Goal: Task Accomplishment & Management: Use online tool/utility

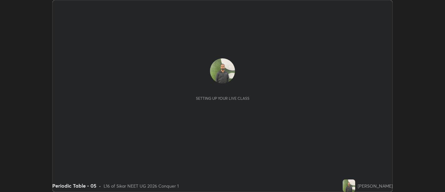
scroll to position [192, 445]
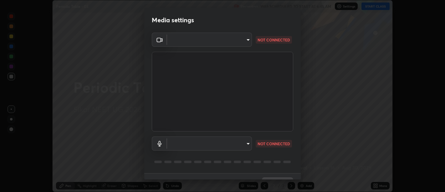
type input "d9b519daceb8a772394af6ea8e45353be5bbf62d8cb1cf3345c472de64055974"
type input "0c1d6f4920dca52653f3d052c8a51fa5a6a0e005ead25fe7dac60ff8bbe121cd"
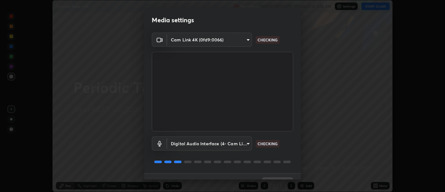
scroll to position [13, 0]
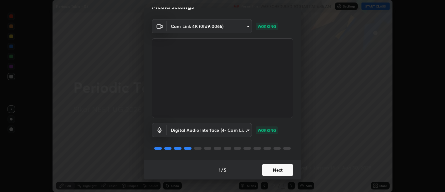
click at [281, 168] on button "Next" at bounding box center [277, 169] width 31 height 13
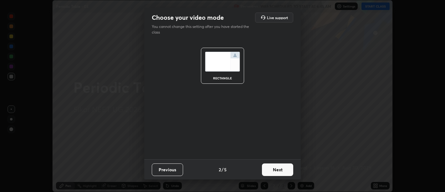
scroll to position [0, 0]
click at [282, 172] on button "Next" at bounding box center [277, 169] width 31 height 13
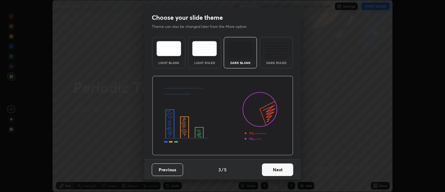
click at [284, 173] on button "Next" at bounding box center [277, 169] width 31 height 13
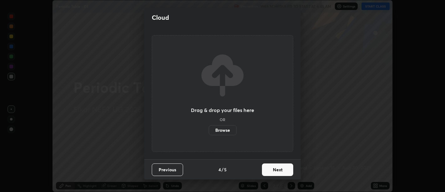
click at [284, 173] on button "Next" at bounding box center [277, 169] width 31 height 13
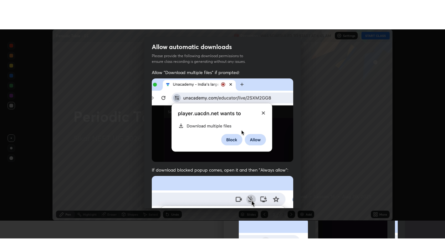
scroll to position [141, 0]
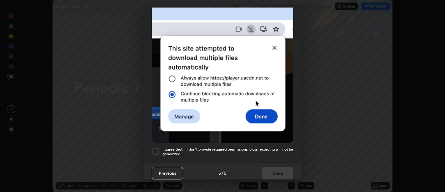
click at [273, 152] on h5 "I agree that if I don't provide required permissions, class recording will not …" at bounding box center [228, 152] width 131 height 10
click at [277, 152] on h5 "I agree that if I don't provide required permissions, class recording will not …" at bounding box center [228, 152] width 131 height 10
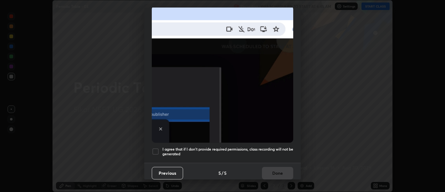
click at [279, 156] on div "Allow "Download multiple files" if prompted: If download blocked popup comes, o…" at bounding box center [222, 31] width 157 height 264
click at [281, 150] on h5 "I agree that if I don't provide required permissions, class recording will not …" at bounding box center [228, 152] width 131 height 10
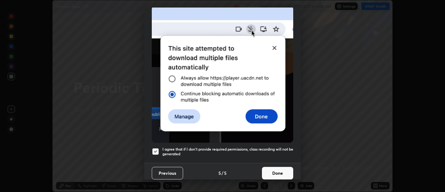
click at [280, 170] on button "Done" at bounding box center [277, 173] width 31 height 13
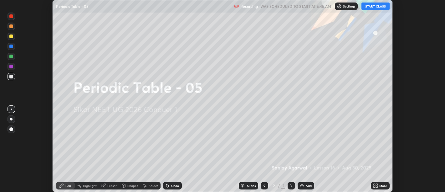
click at [374, 184] on icon at bounding box center [375, 184] width 2 height 2
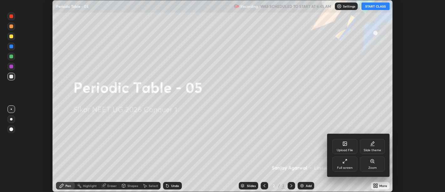
click at [345, 167] on div "Full screen" at bounding box center [345, 167] width 16 height 3
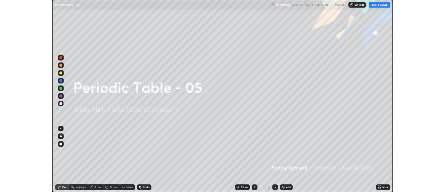
scroll to position [250, 445]
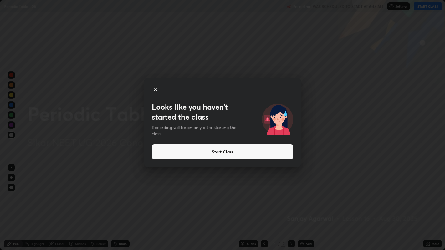
click at [222, 155] on button "Start Class" at bounding box center [223, 152] width 142 height 15
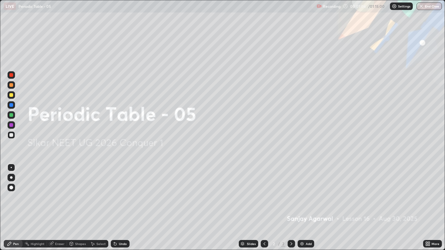
click at [305, 191] on div "Add" at bounding box center [306, 244] width 17 height 8
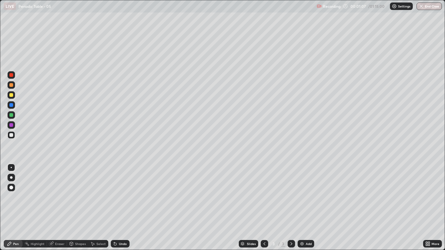
click at [11, 178] on div at bounding box center [11, 178] width 3 height 3
click at [12, 95] on div at bounding box center [11, 95] width 4 height 4
click at [58, 191] on div "Eraser" at bounding box center [59, 244] width 9 height 3
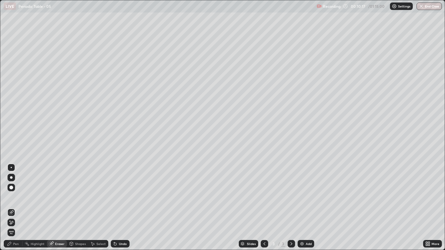
click at [16, 191] on div "Pen" at bounding box center [16, 244] width 6 height 3
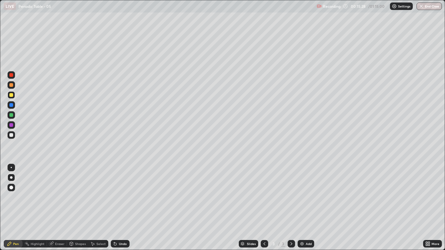
click at [11, 135] on div at bounding box center [11, 135] width 4 height 4
click at [11, 95] on div at bounding box center [11, 95] width 4 height 4
click at [303, 191] on img at bounding box center [302, 244] width 5 height 5
click at [12, 137] on div at bounding box center [11, 135] width 4 height 4
click at [300, 191] on img at bounding box center [302, 244] width 5 height 5
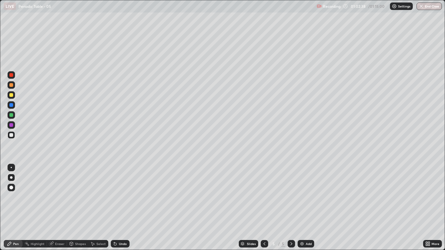
click at [57, 191] on div "Eraser" at bounding box center [57, 244] width 20 height 8
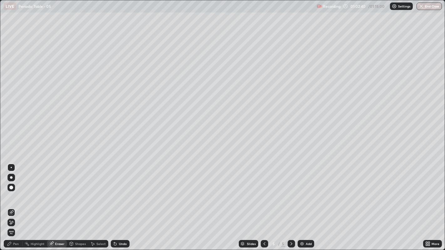
click at [19, 191] on div "Pen" at bounding box center [13, 244] width 19 height 8
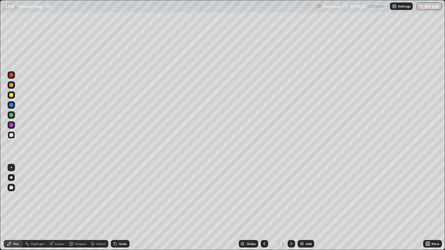
click at [57, 191] on div "Eraser" at bounding box center [59, 244] width 9 height 3
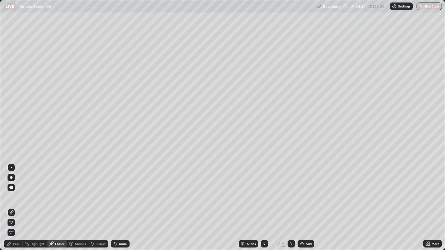
click at [16, 191] on div "Pen" at bounding box center [16, 244] width 6 height 3
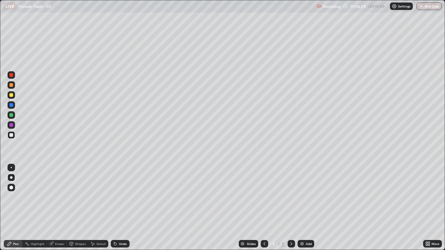
click at [300, 191] on img at bounding box center [302, 244] width 5 height 5
click at [11, 95] on div at bounding box center [11, 95] width 4 height 4
click at [11, 115] on div at bounding box center [11, 115] width 4 height 4
click at [421, 6] on img "button" at bounding box center [421, 6] width 5 height 5
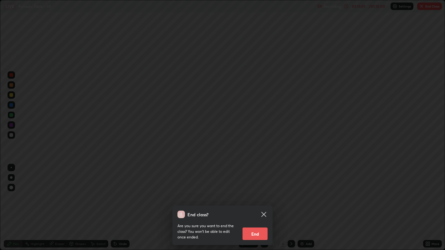
click at [257, 191] on button "End" at bounding box center [255, 234] width 25 height 13
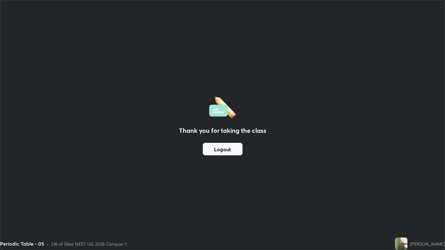
click at [217, 132] on h2 "Thank you for taking the class" at bounding box center [222, 130] width 87 height 9
click at [221, 114] on img at bounding box center [222, 107] width 27 height 24
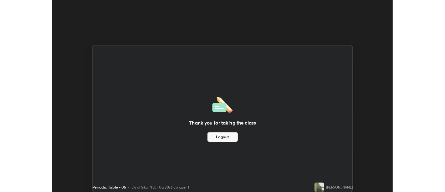
scroll to position [31119, 30866]
